Goal: Task Accomplishment & Management: Manage account settings

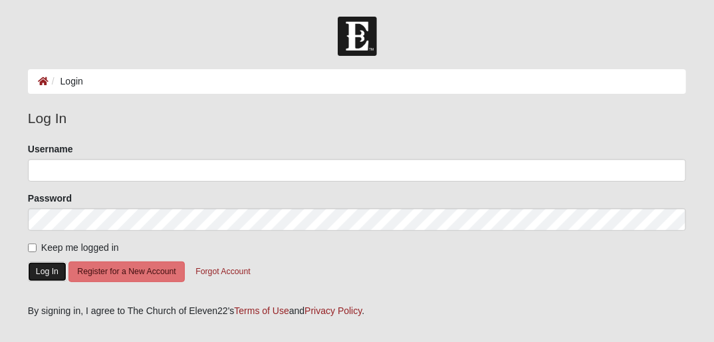
click at [54, 276] on button "Log In" at bounding box center [47, 271] width 39 height 19
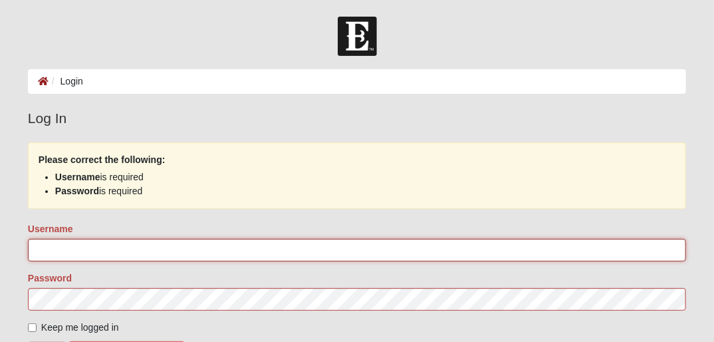
click at [76, 245] on input "Username" at bounding box center [357, 250] width 658 height 23
type input "CABolton33"
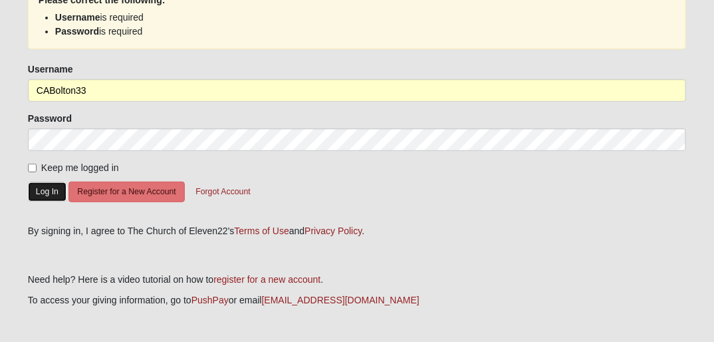
click at [47, 195] on button "Log In" at bounding box center [47, 191] width 39 height 19
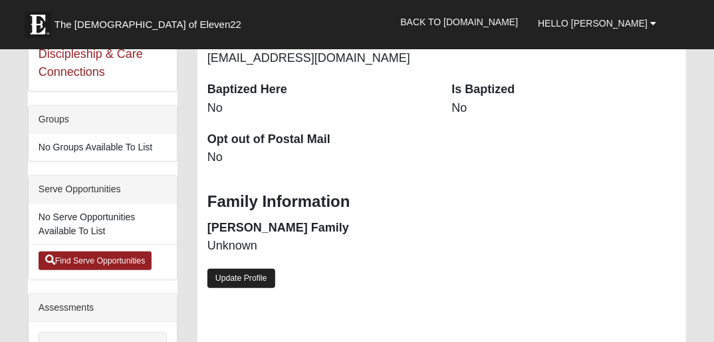
scroll to position [319, 0]
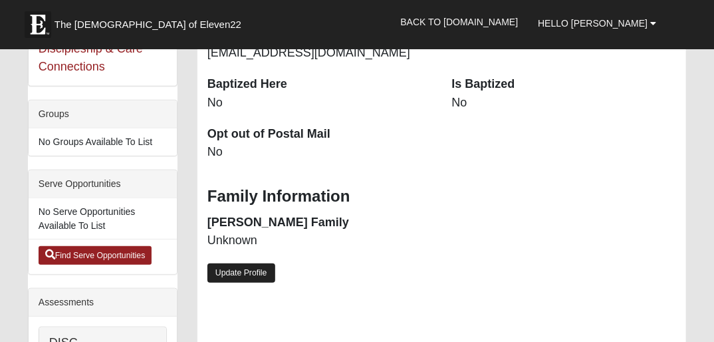
click at [238, 276] on link "Update Profile" at bounding box center [241, 272] width 68 height 19
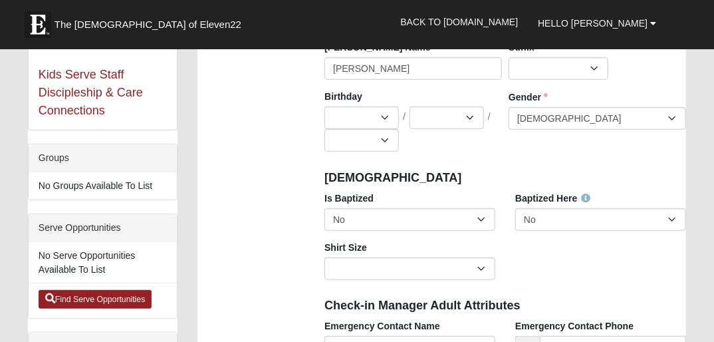
scroll to position [279, 0]
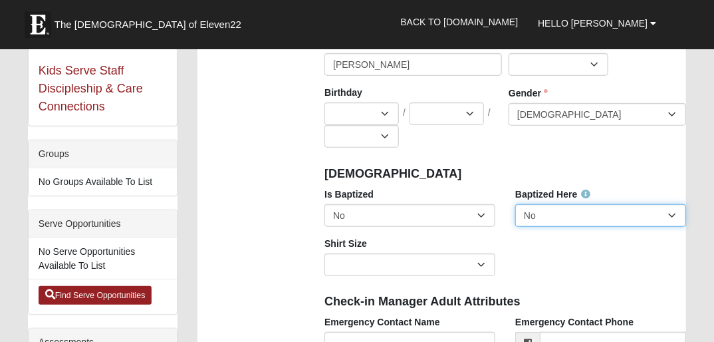
click at [638, 217] on select "No Yes" at bounding box center [600, 215] width 171 height 23
click at [478, 162] on div "[DEMOGRAPHIC_DATA]" at bounding box center [504, 172] width 381 height 29
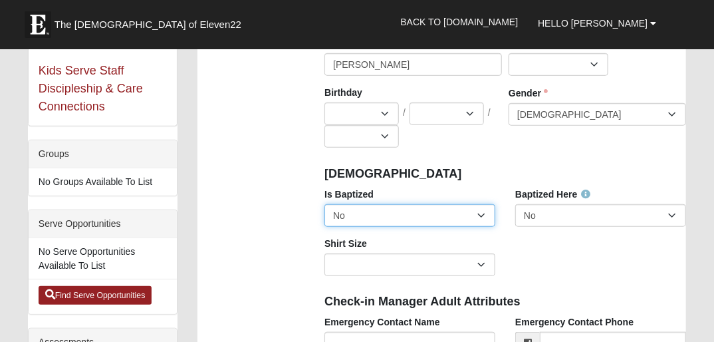
click at [481, 216] on select "No Yes" at bounding box center [409, 215] width 171 height 23
select select "True"
click at [324, 204] on select "No Yes" at bounding box center [409, 215] width 171 height 23
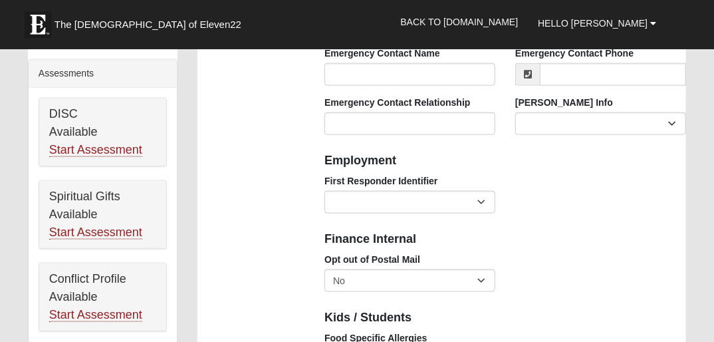
scroll to position [558, 0]
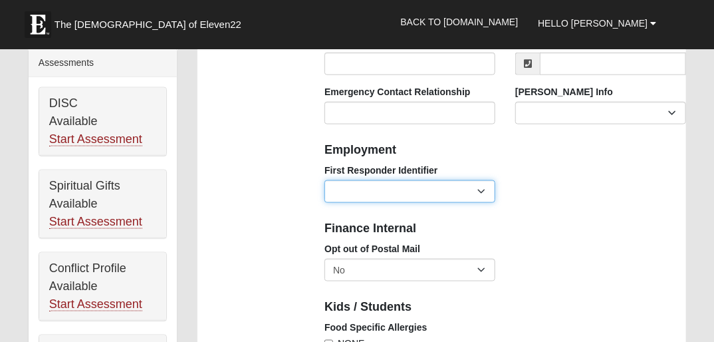
click at [347, 196] on select "EMT | Paramedic | Medical Firefighter | Fire Department Police Officer | Sherif…" at bounding box center [409, 191] width 171 height 23
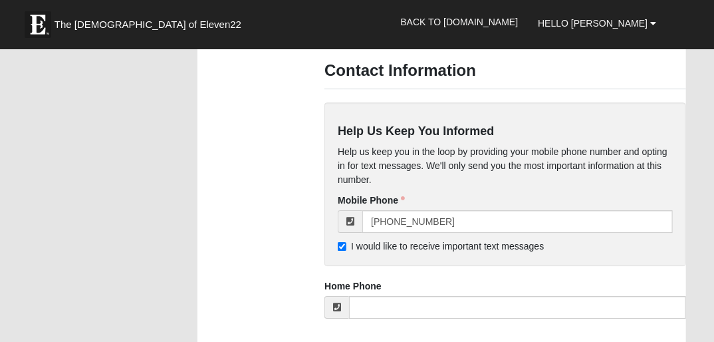
scroll to position [1382, 0]
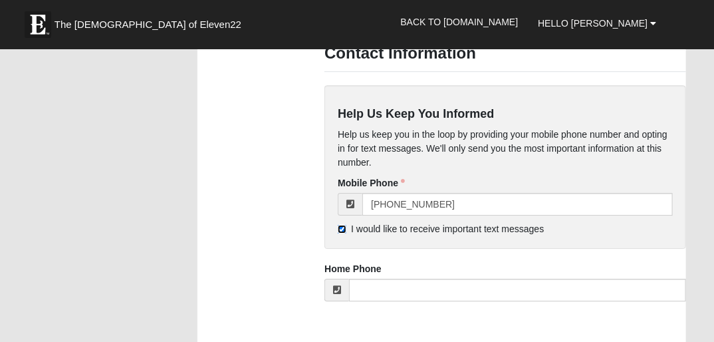
click at [343, 230] on input "I would like to receive important text messages" at bounding box center [342, 229] width 9 height 9
checkbox input "false"
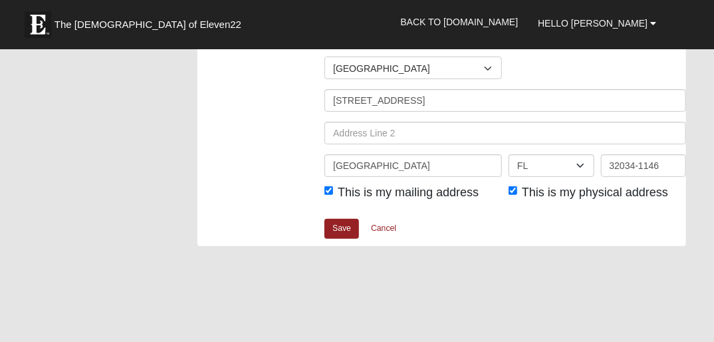
scroll to position [1860, 0]
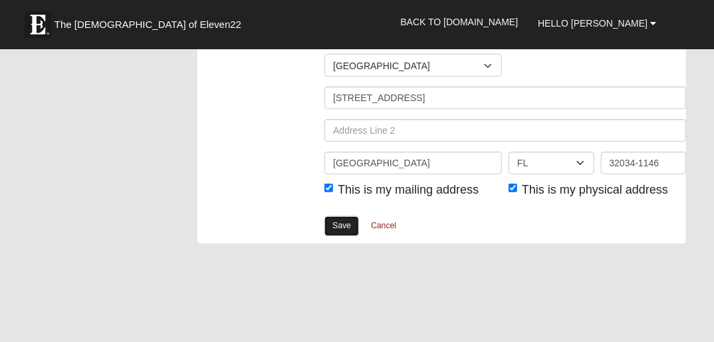
click at [338, 220] on link "Save" at bounding box center [341, 225] width 35 height 19
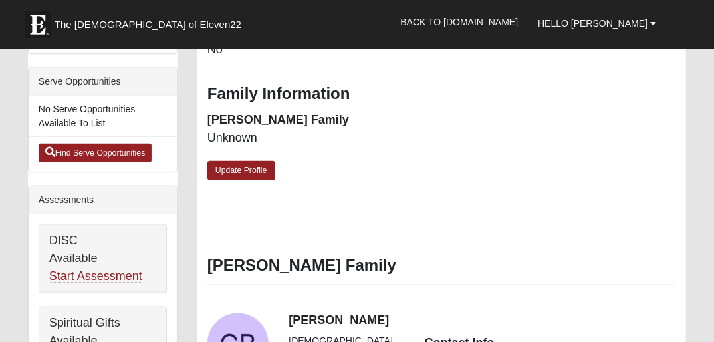
scroll to position [492, 0]
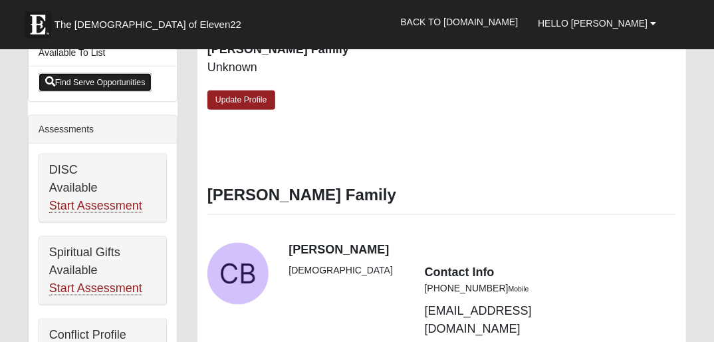
click at [117, 82] on link "Find Serve Opportunities" at bounding box center [96, 82] width 114 height 19
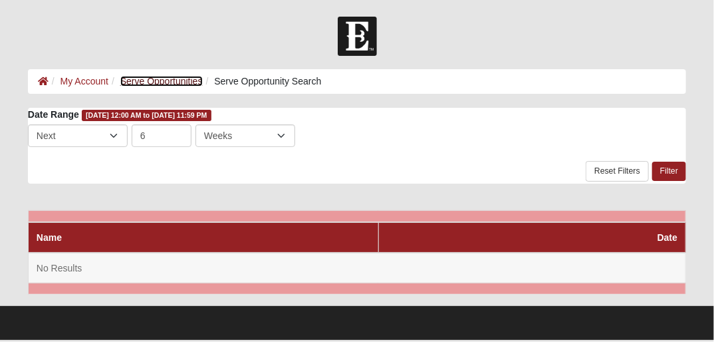
click at [169, 79] on link "Serve Opportunities" at bounding box center [161, 81] width 82 height 11
